Goal: Complete application form

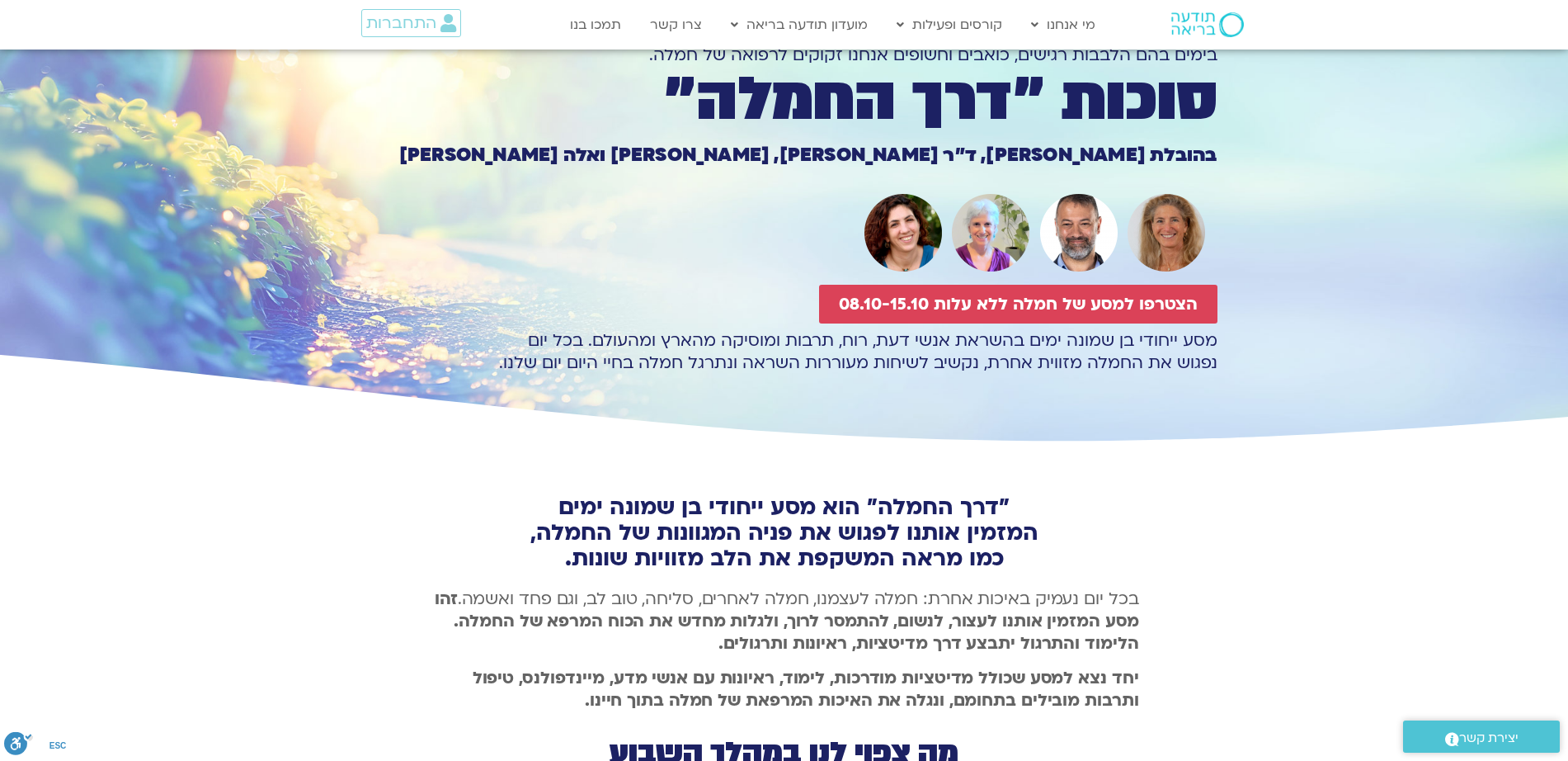
scroll to position [94, 0]
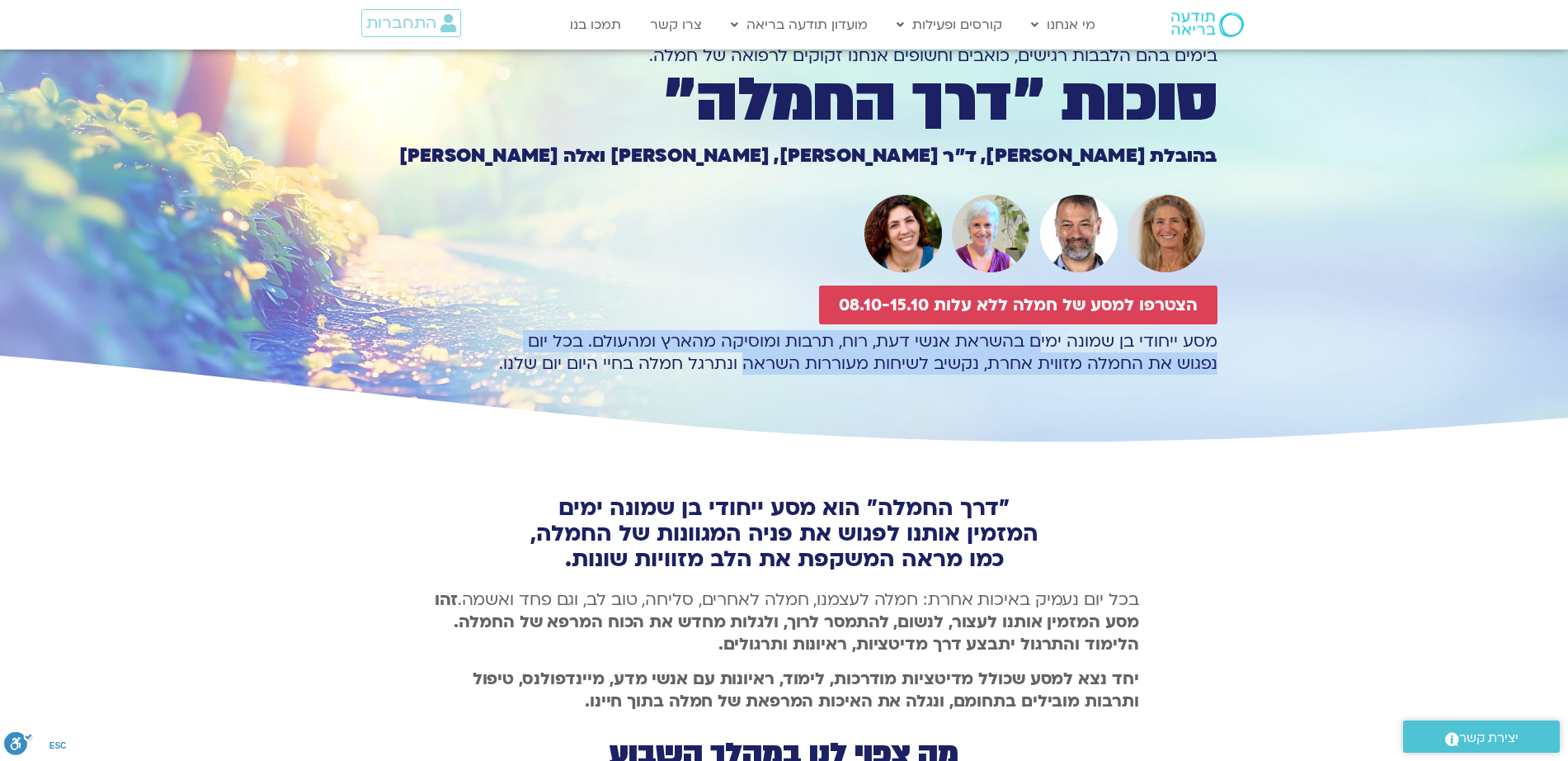
drag, startPoint x: 930, startPoint y: 355, endPoint x: 739, endPoint y: 387, distance: 193.7
click at [742, 387] on div "מסע ייחודי בן שמונה ימים בהשראת אנשי דעת, רוח, תרבות ומוסיקה מהארץ ומהעולם. בכל…" at bounding box center [785, 389] width 866 height 118
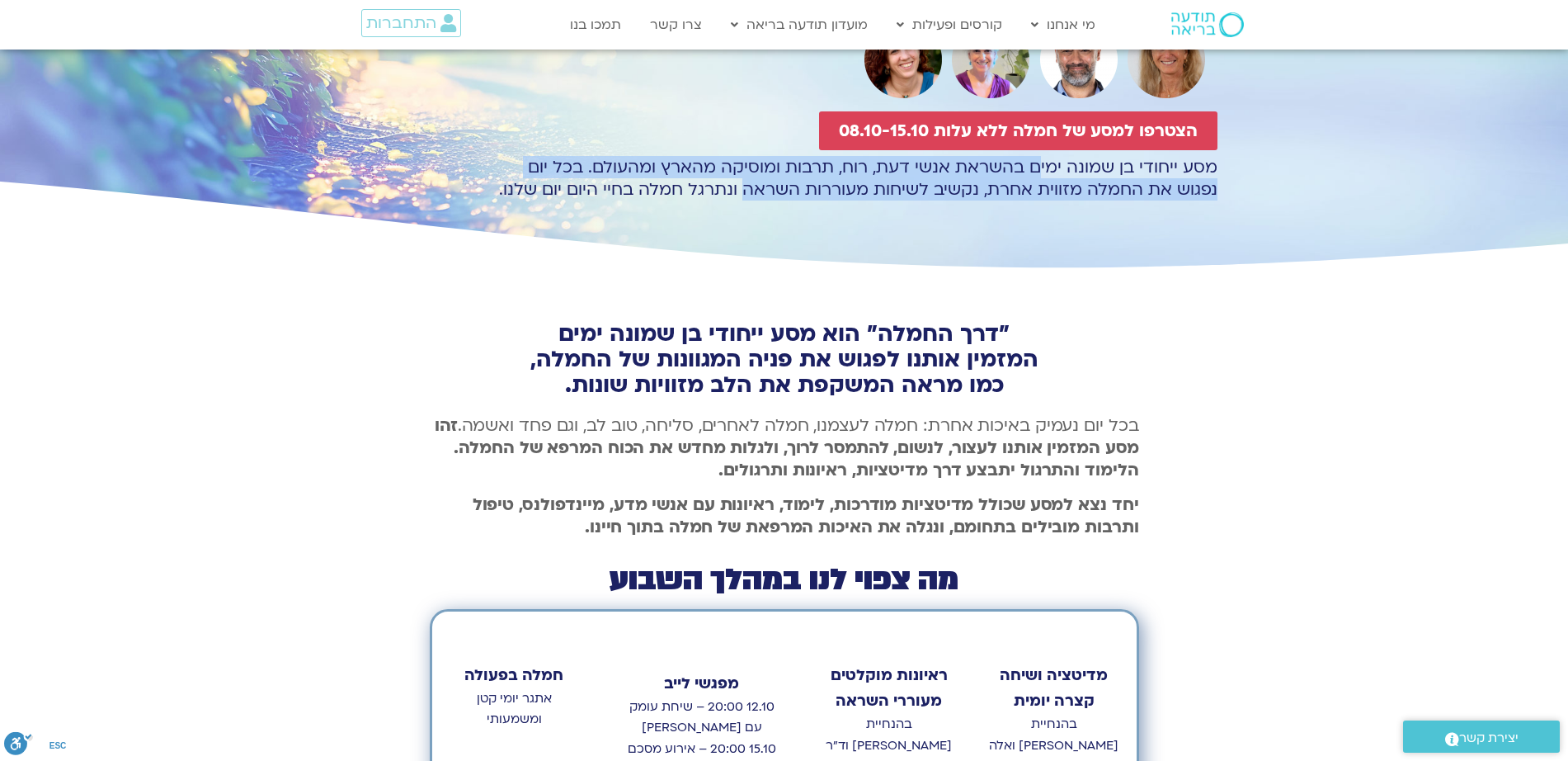
scroll to position [271, 0]
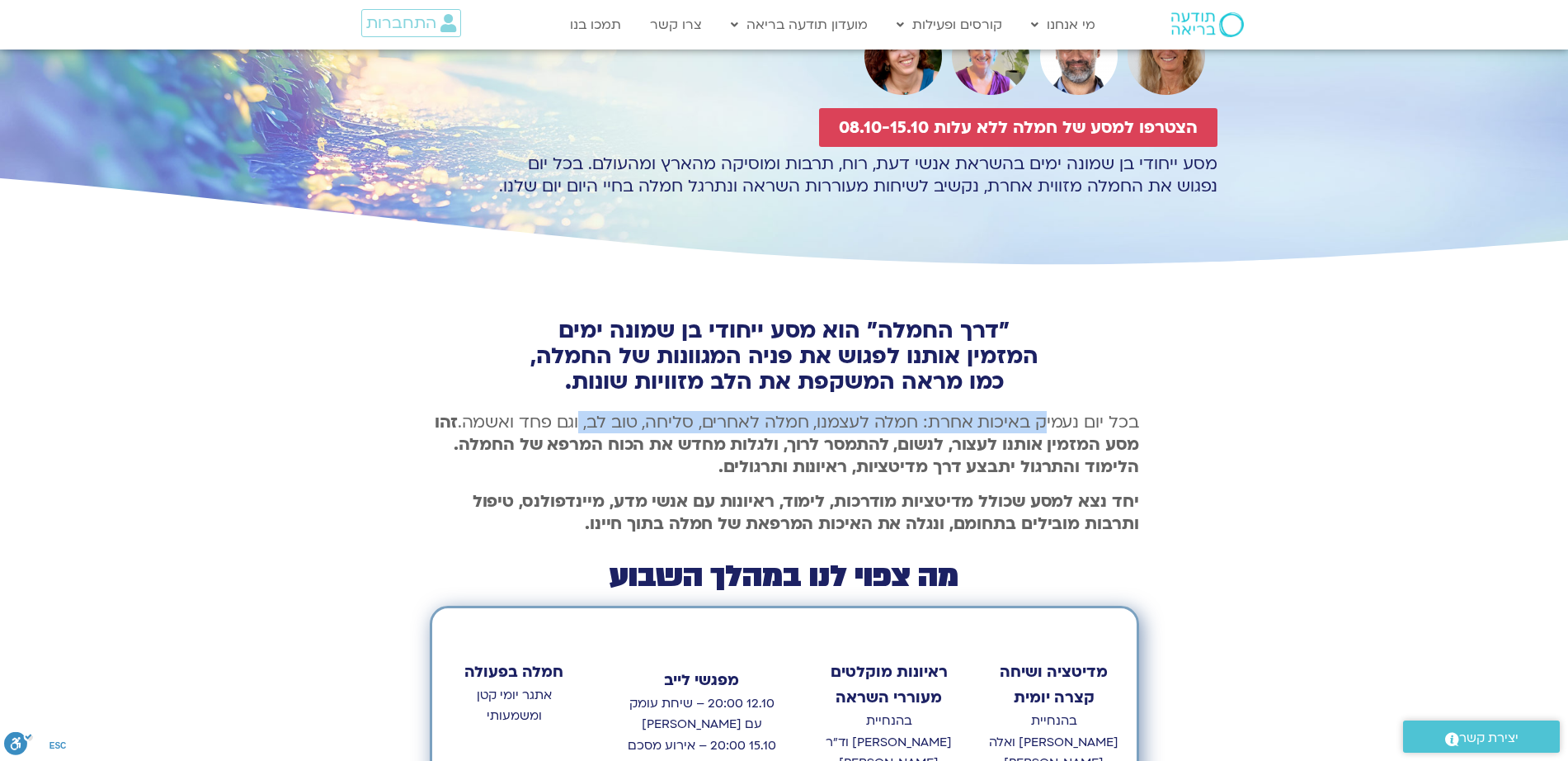
drag, startPoint x: 1045, startPoint y: 419, endPoint x: 703, endPoint y: 432, distance: 342.2
click at [581, 423] on p "בכל יום נעמיק באיכות אחרת: חמלה לעצמנו, חמלה לאחרים, סליחה, טוב לב, וגם פחד ואש…" at bounding box center [784, 444] width 709 height 66
click at [1077, 450] on b "זהו מסע המזמין אותנו לעצור, לנשום, להתמסר לרוך, ולגלות מחדש את הכוח המרפא של הח…" at bounding box center [787, 444] width 704 height 66
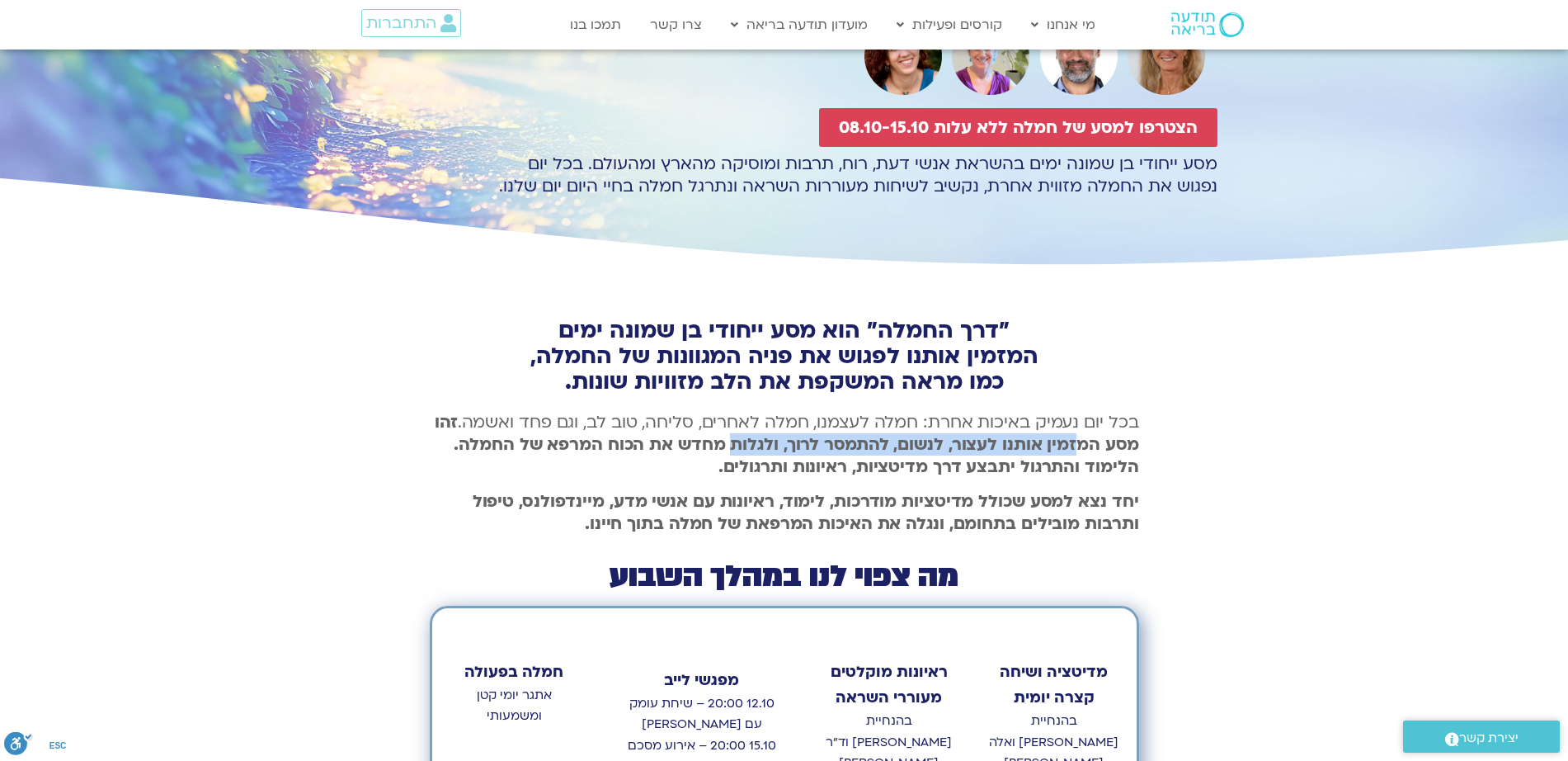
drag, startPoint x: 1082, startPoint y: 435, endPoint x: 737, endPoint y: 446, distance: 345.2
click at [737, 446] on b "זהו מסע המזמין אותנו לעצור, לנשום, להתמסר לרוך, ולגלות מחדש את הכוח המרפא של הח…" at bounding box center [787, 444] width 704 height 66
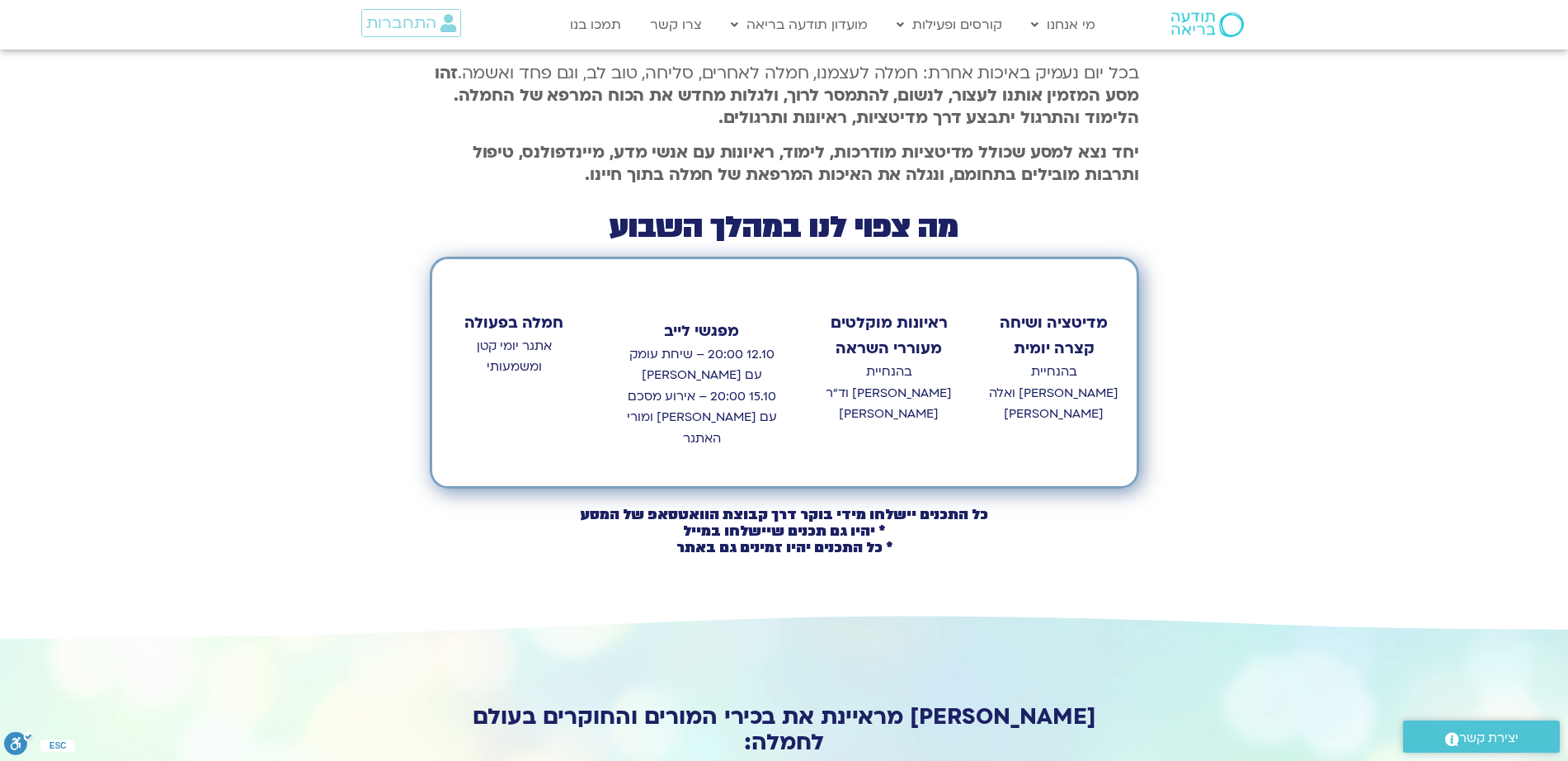
scroll to position [622, 0]
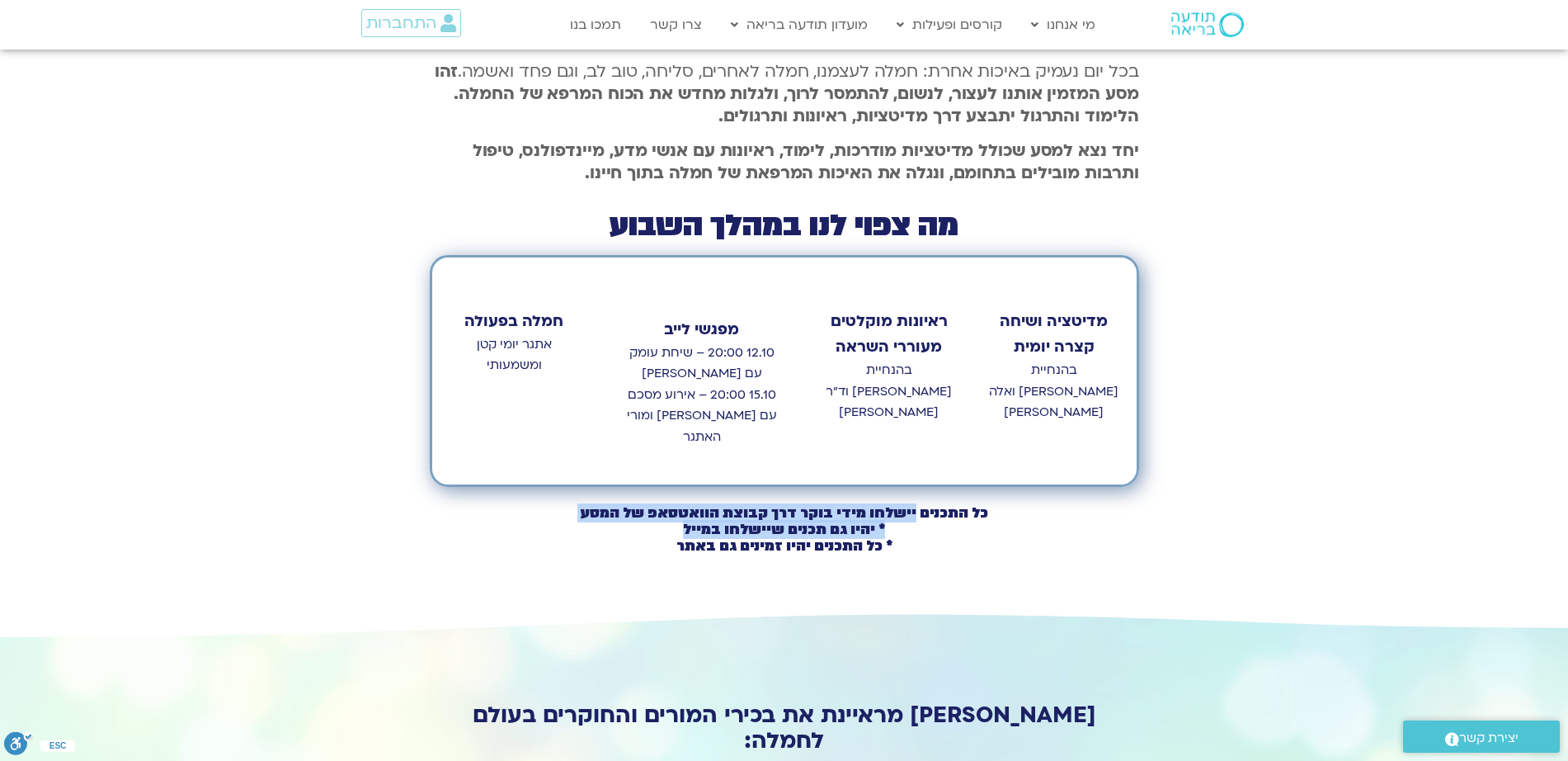
drag, startPoint x: 796, startPoint y: 493, endPoint x: 687, endPoint y: 505, distance: 109.7
click at [687, 505] on h2 "כל התכנים יישלחו מידי בוקר דרך קבוצת הוואטסאפ של המסע * יהיו גם תכנים שיישלחו ב…" at bounding box center [784, 530] width 706 height 50
click at [687, 520] on b "* יהיו גם תכנים שיישלחו במייל * כל התכנים יהיו זמינים גם באתר" at bounding box center [784, 537] width 216 height 36
drag, startPoint x: 743, startPoint y: 505, endPoint x: 698, endPoint y: 505, distance: 45.0
click at [701, 520] on b "* יהיו גם תכנים שיישלחו במייל * כל התכנים יהיו זמינים גם באתר" at bounding box center [784, 537] width 216 height 36
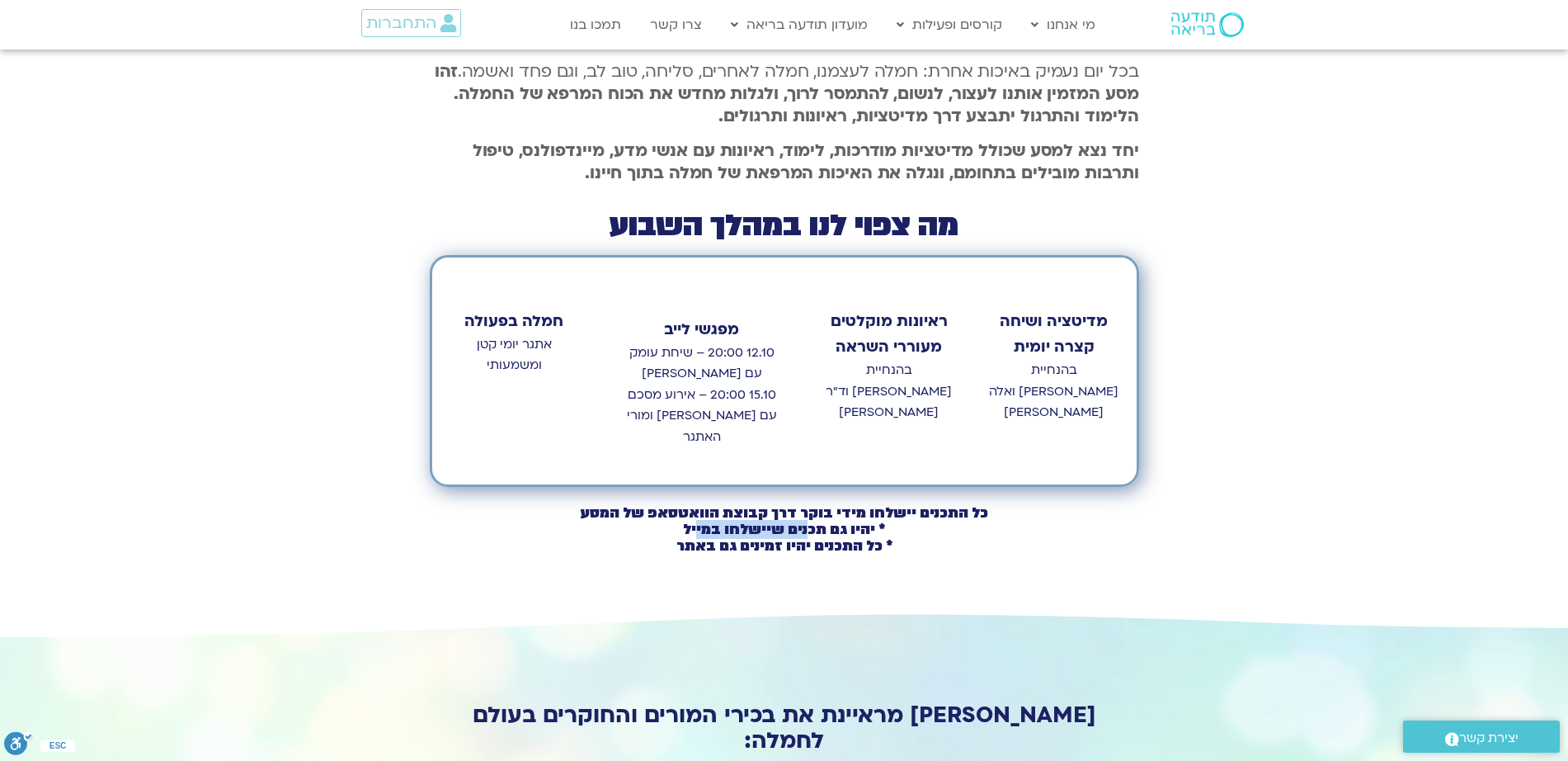
click at [698, 520] on b "* יהיו גם תכנים שיישלחו במייל * כל התכנים יהיו זמינים גם באתר" at bounding box center [784, 537] width 216 height 36
click at [675, 509] on h2 "כל התכנים יישלחו מידי בוקר דרך קבוצת הוואטסאפ של המסע * יהיו גם תכנים שיישלחו ב…" at bounding box center [784, 530] width 706 height 50
drag, startPoint x: 812, startPoint y: 530, endPoint x: 566, endPoint y: 522, distance: 246.1
click at [596, 515] on h2 "כל התכנים יישלחו מידי בוקר דרך קבוצת הוואטסאפ של המסע * יהיו גם תכנים שיישלחו ב…" at bounding box center [784, 530] width 706 height 50
click at [566, 522] on h2 "כל התכנים יישלחו מידי בוקר דרך קבוצת הוואטסאפ של המסע * יהיו גם תכנים שיישלחו ב…" at bounding box center [784, 530] width 706 height 50
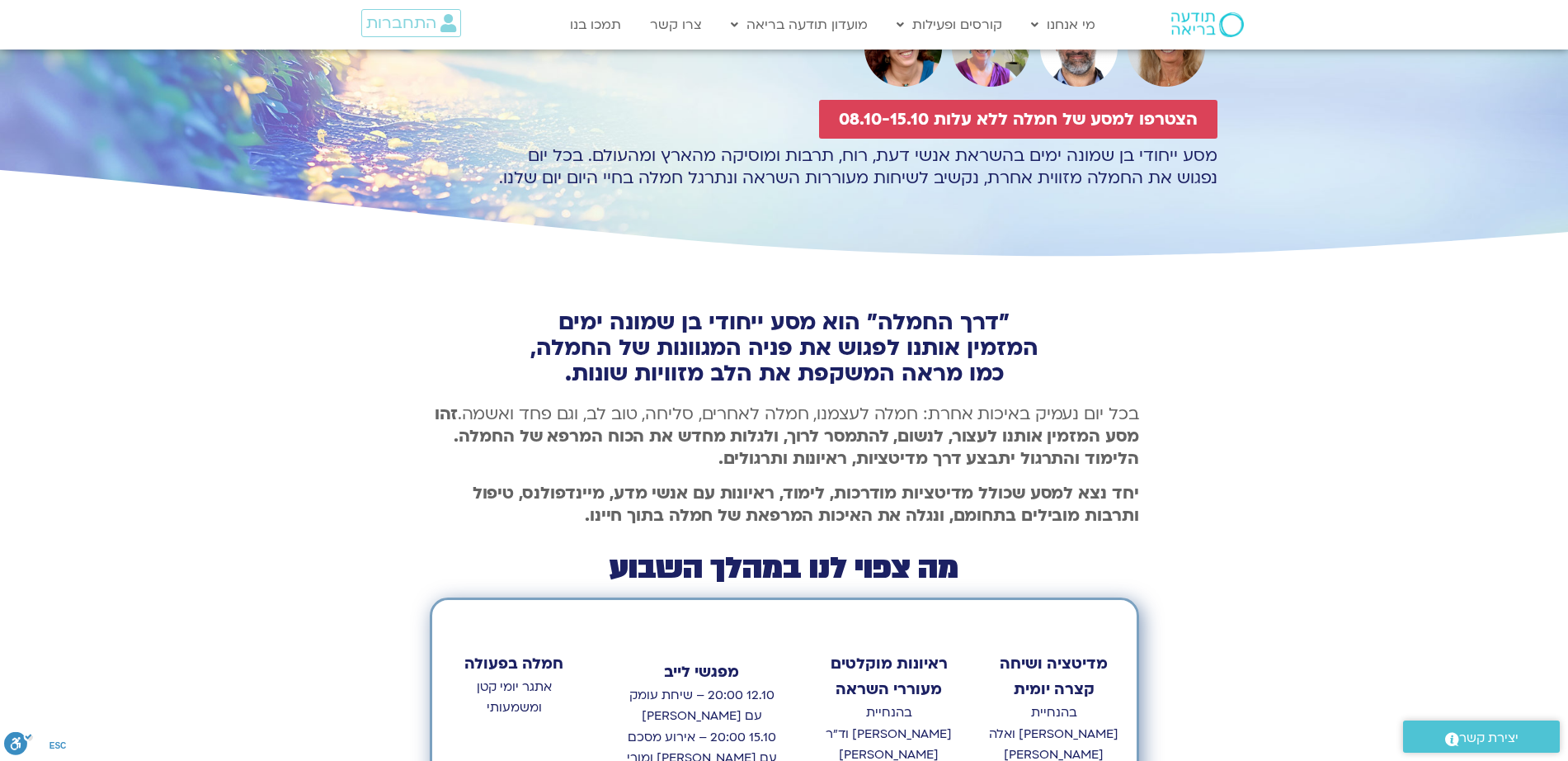
scroll to position [0, 0]
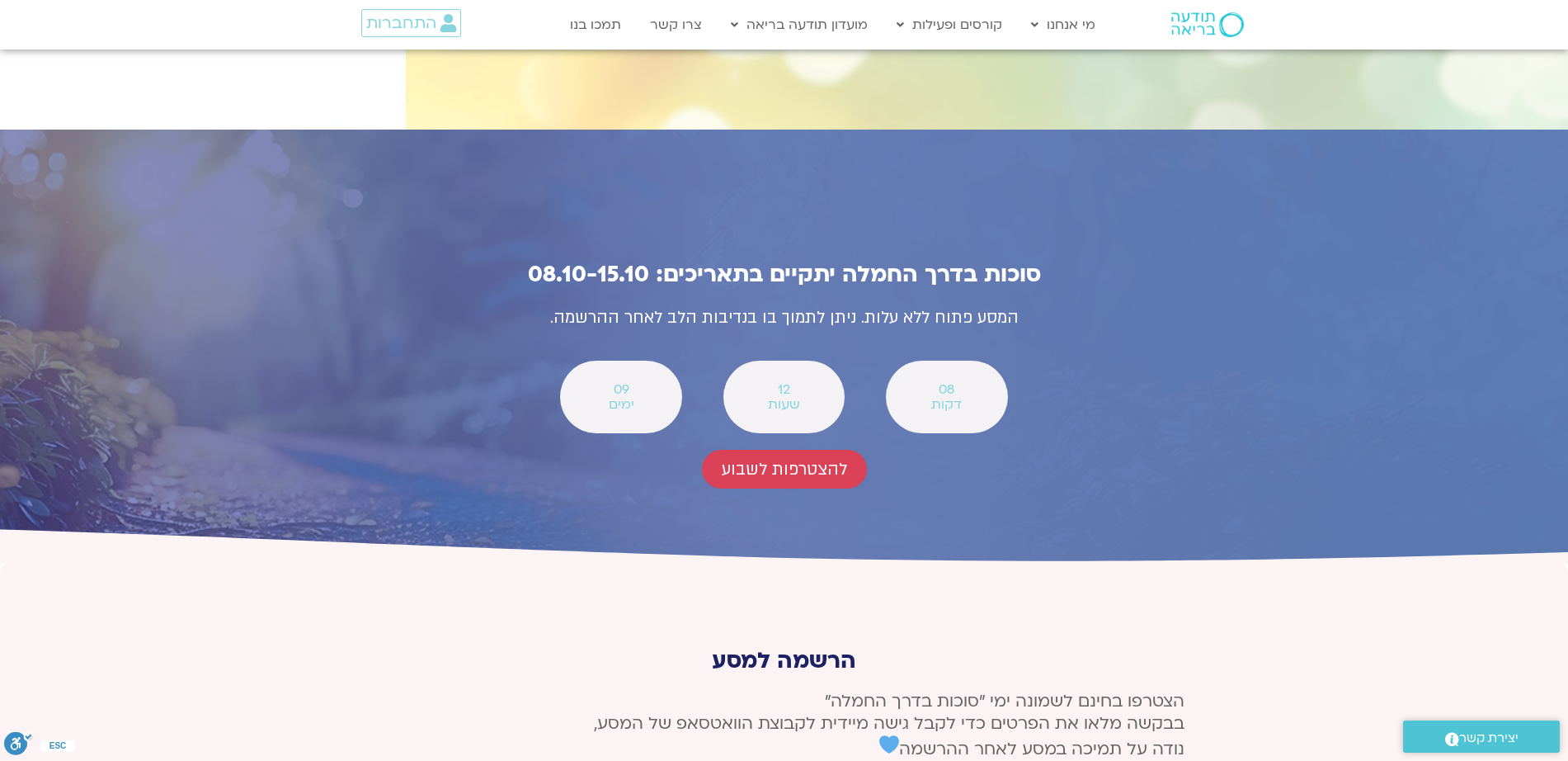
scroll to position [6171, 0]
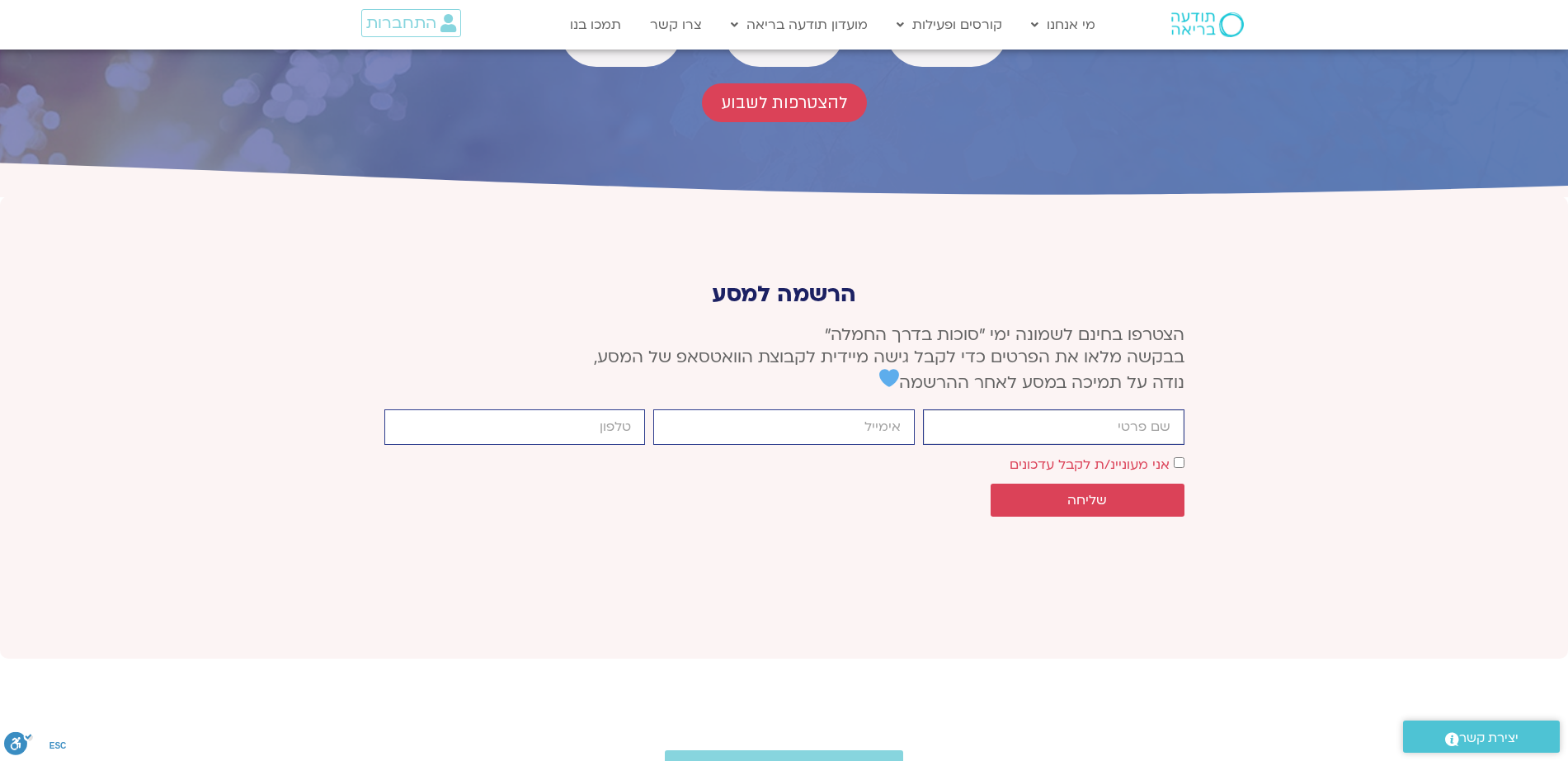
click at [1102, 409] on input "firstname" at bounding box center [1053, 427] width 261 height 36
type input "[PERSON_NAME]"
type input "[EMAIL_ADDRESS][DOMAIN_NAME]"
type input "0547610064"
click at [1091, 492] on span "שליחה" at bounding box center [1087, 500] width 39 height 15
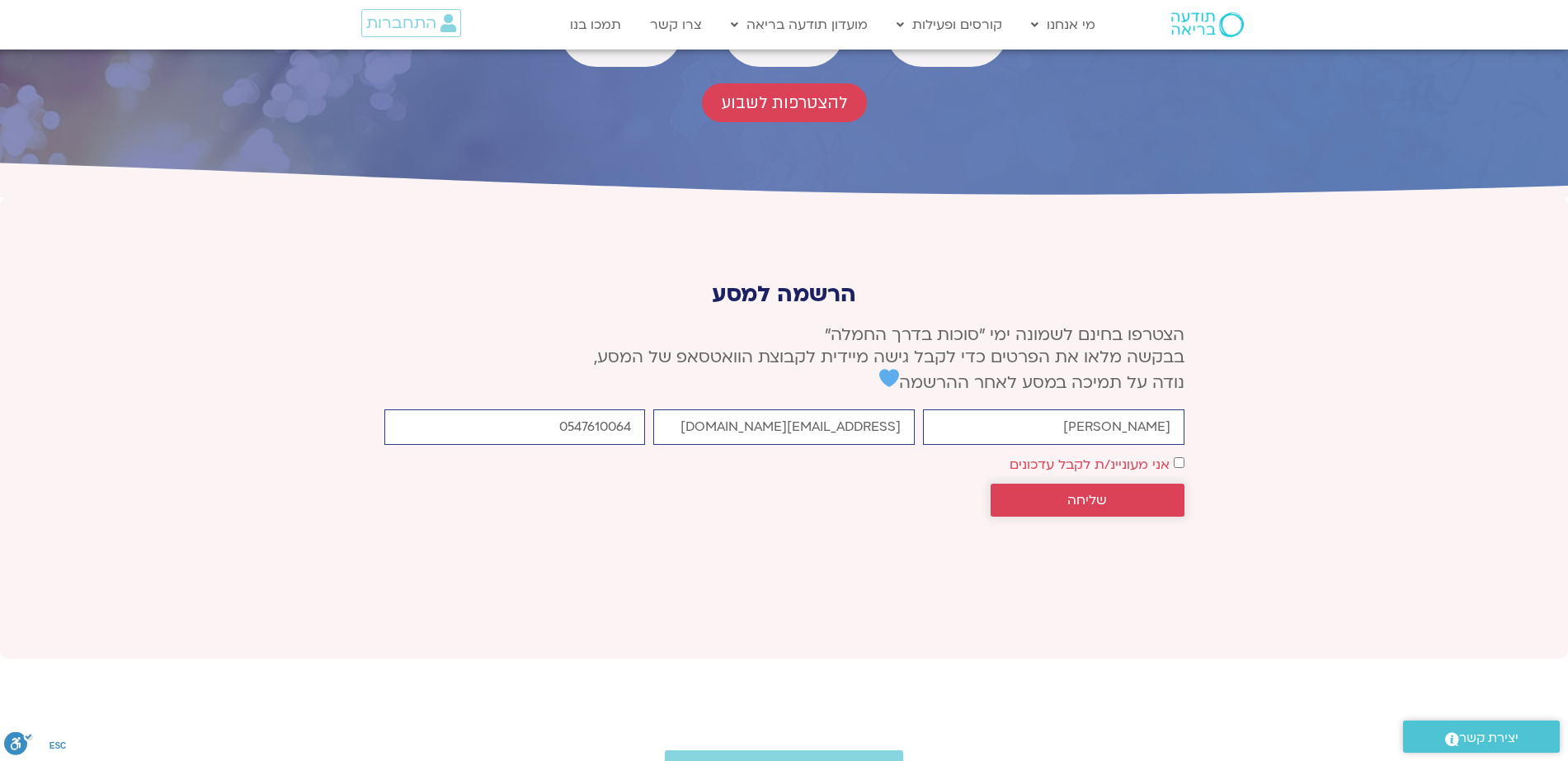
click at [1017, 492] on span "שליחה" at bounding box center [1087, 500] width 154 height 15
click at [1174, 453] on span "אני מעוניינ/ת לקבל עדכונים" at bounding box center [1096, 464] width 175 height 22
click at [1170, 453] on span "אני מעוניינ/ת לקבל עדכונים" at bounding box center [1096, 464] width 175 height 22
click at [1134, 484] on button "שליחה" at bounding box center [1087, 500] width 194 height 33
